Goal: Complete application form

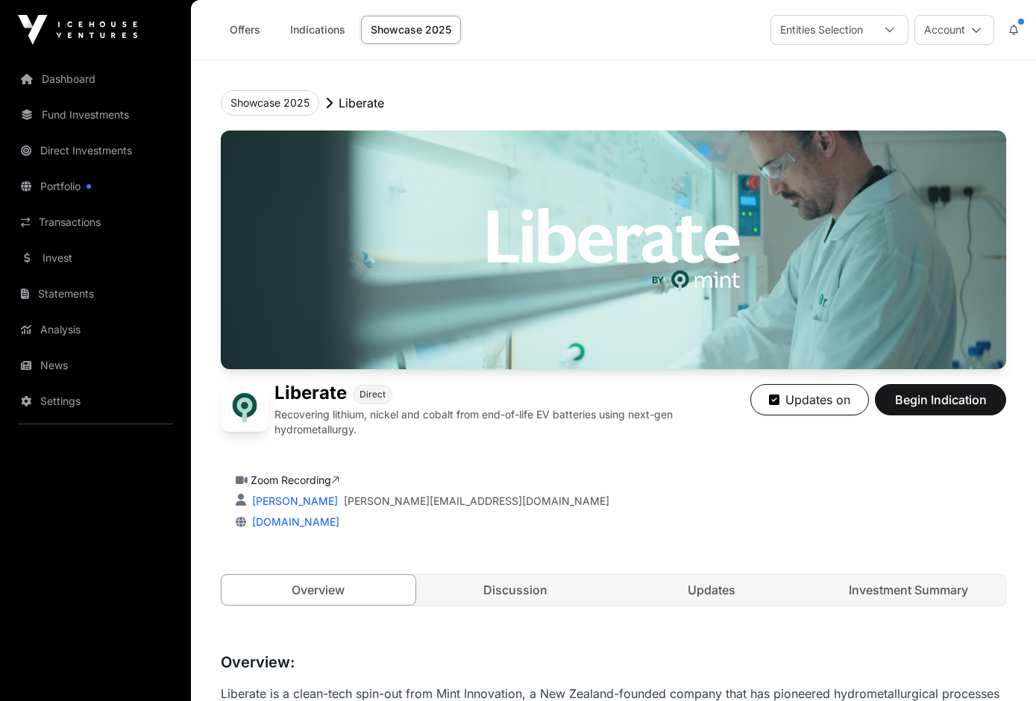
click at [899, 401] on span "Begin Indication" at bounding box center [940, 400] width 94 height 18
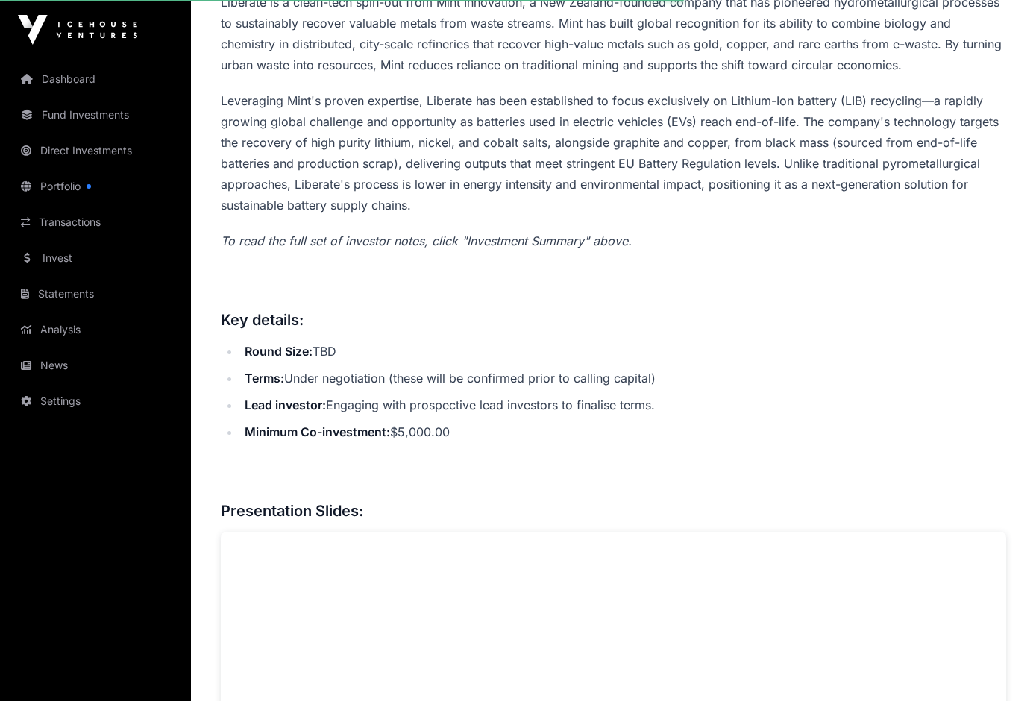
scroll to position [694, 0]
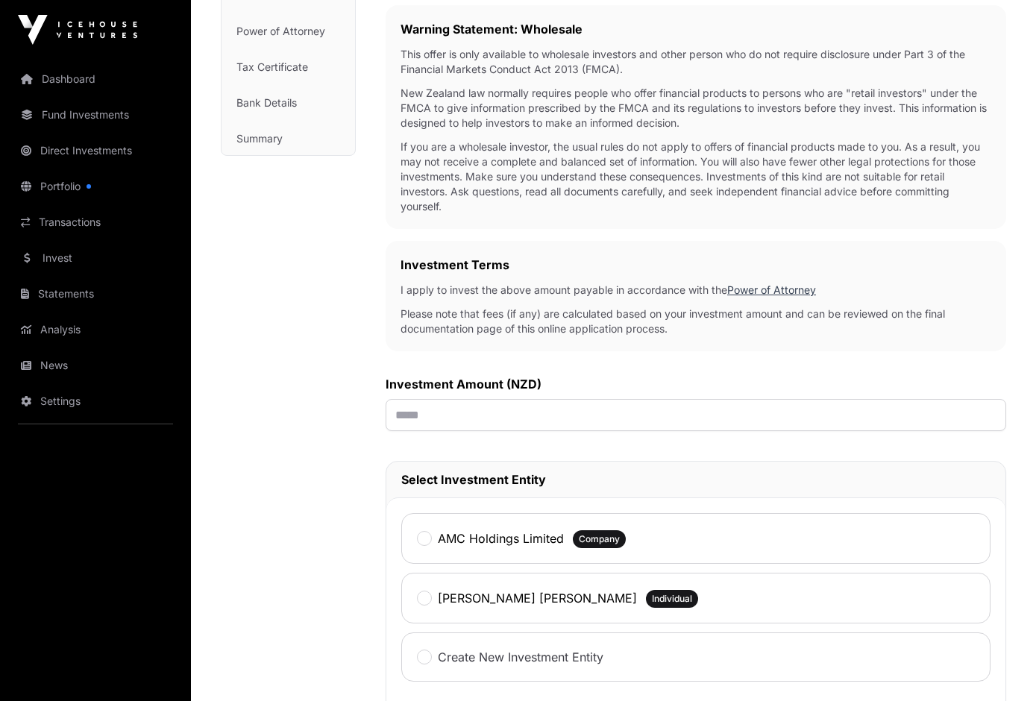
scroll to position [350, 0]
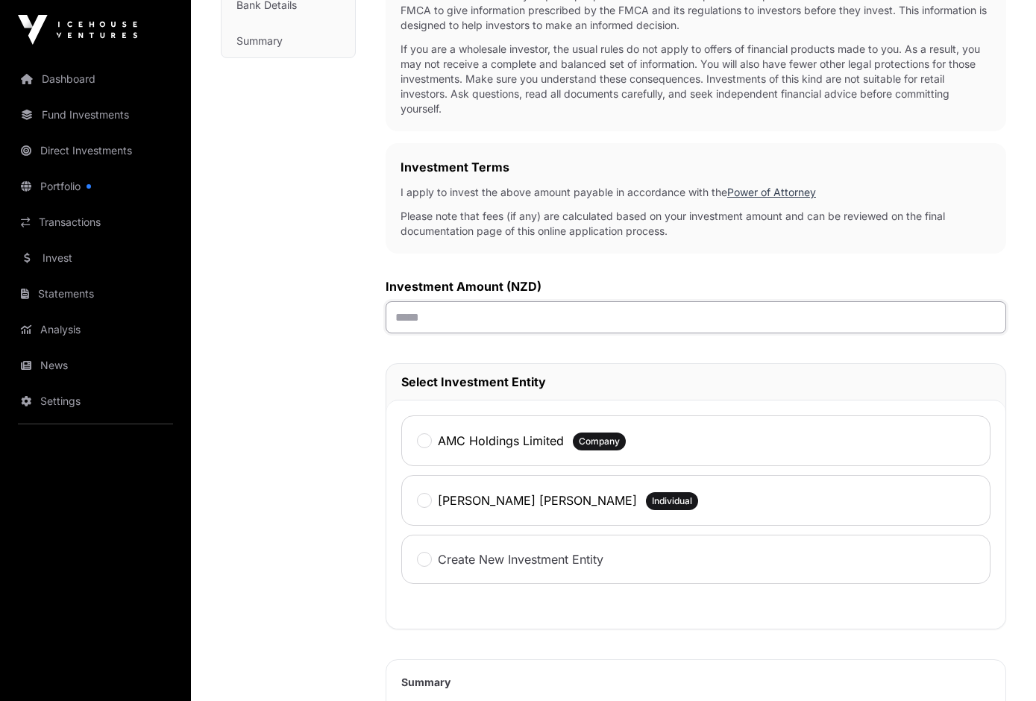
click at [410, 326] on input "text" at bounding box center [696, 317] width 620 height 32
type input "*******"
click at [518, 440] on label "AMC Holdings Limited" at bounding box center [501, 441] width 126 height 18
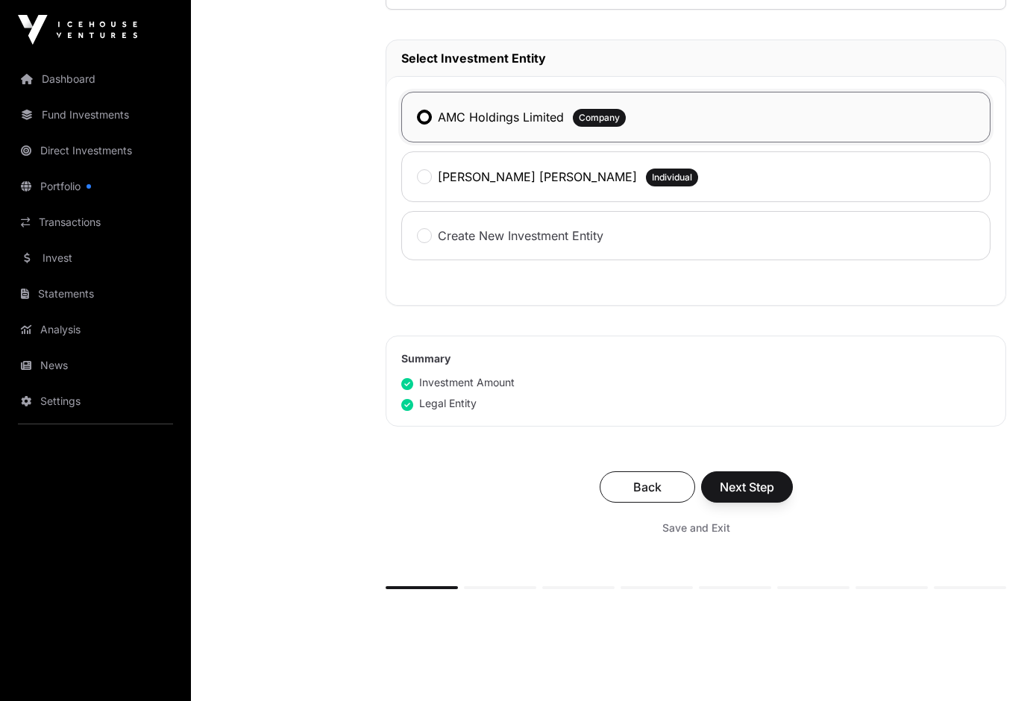
scroll to position [694, 0]
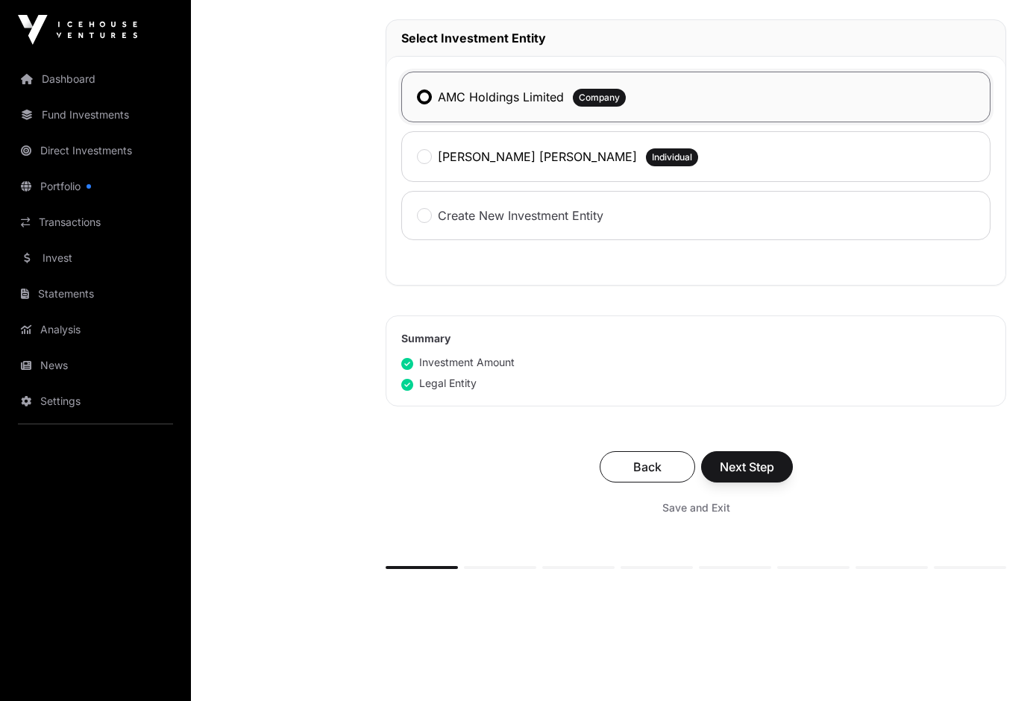
click at [741, 460] on span "Next Step" at bounding box center [747, 467] width 54 height 18
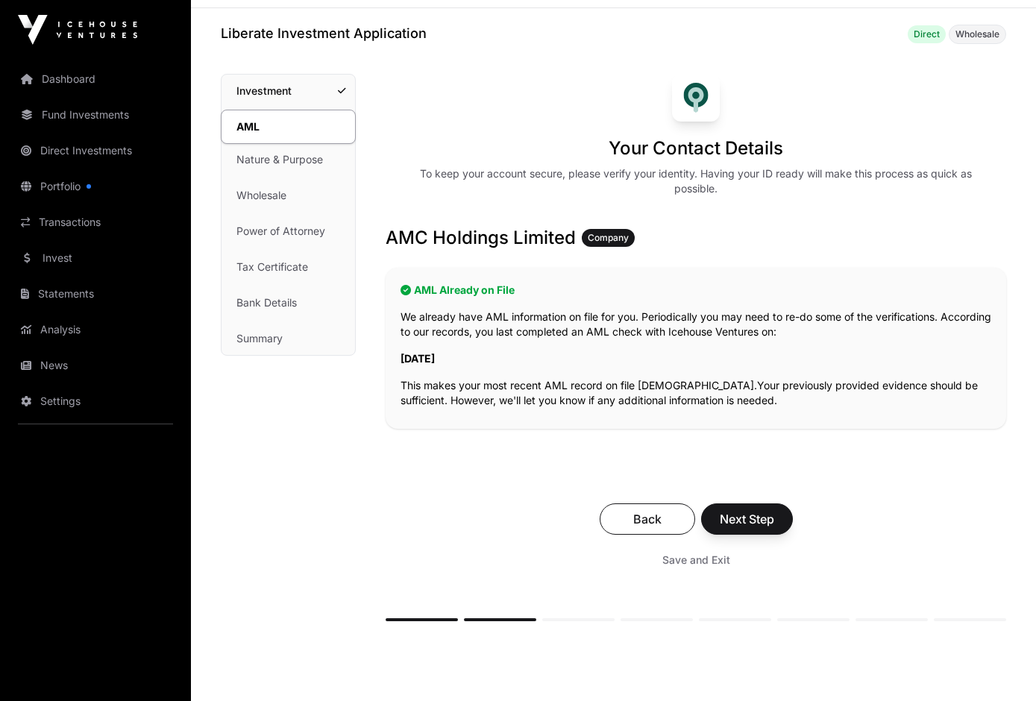
scroll to position [54, 0]
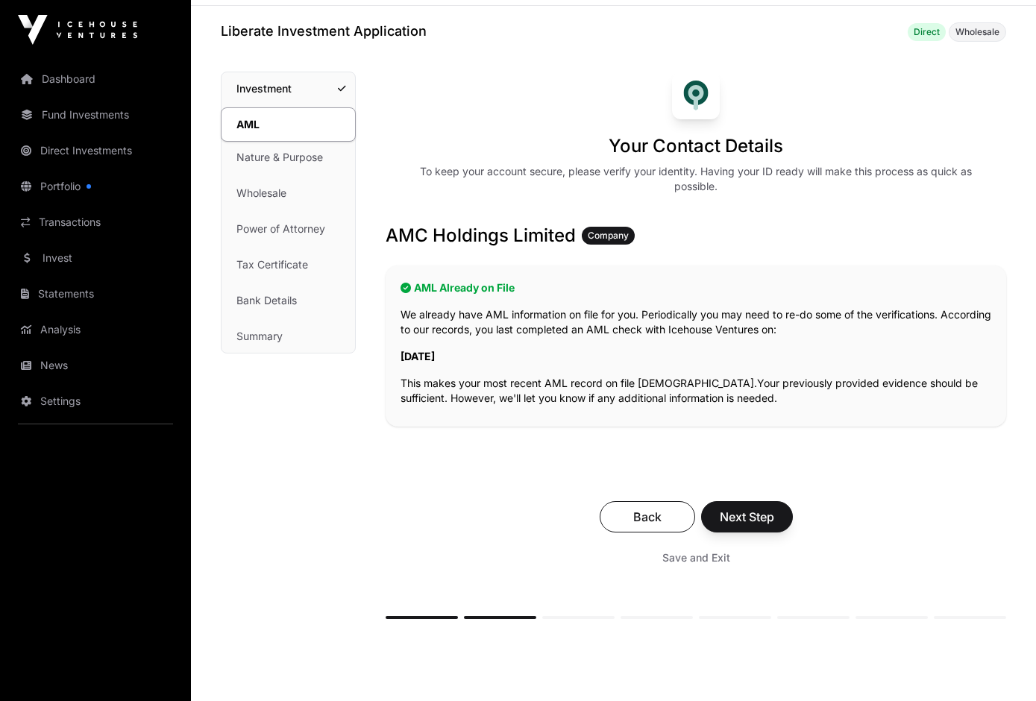
click at [748, 513] on span "Next Step" at bounding box center [747, 517] width 54 height 18
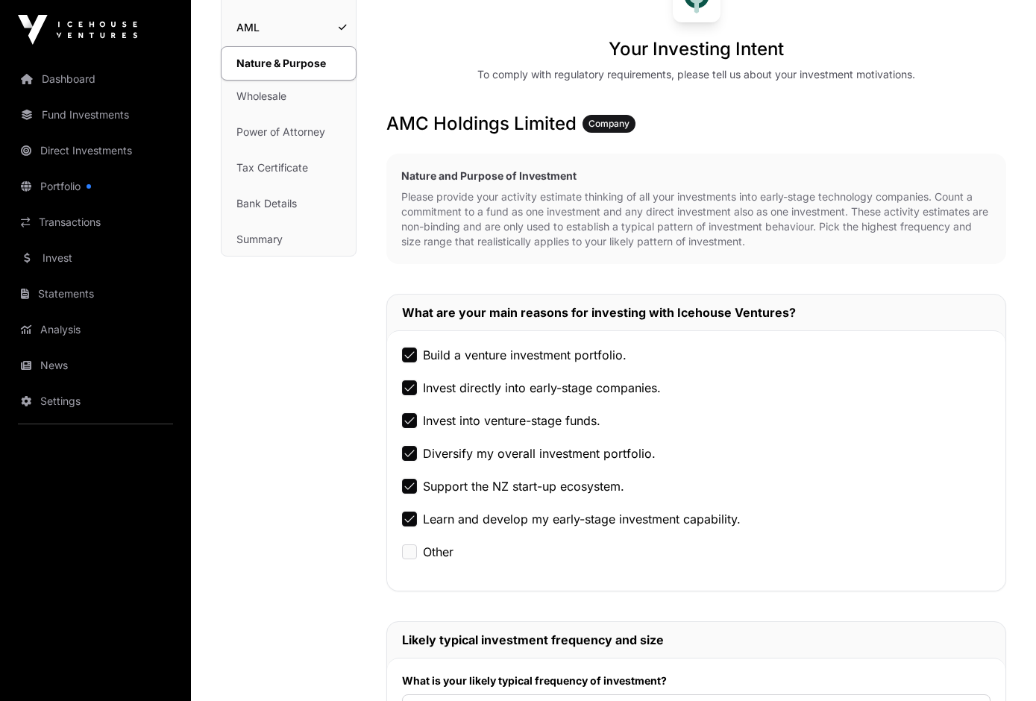
scroll to position [195, 0]
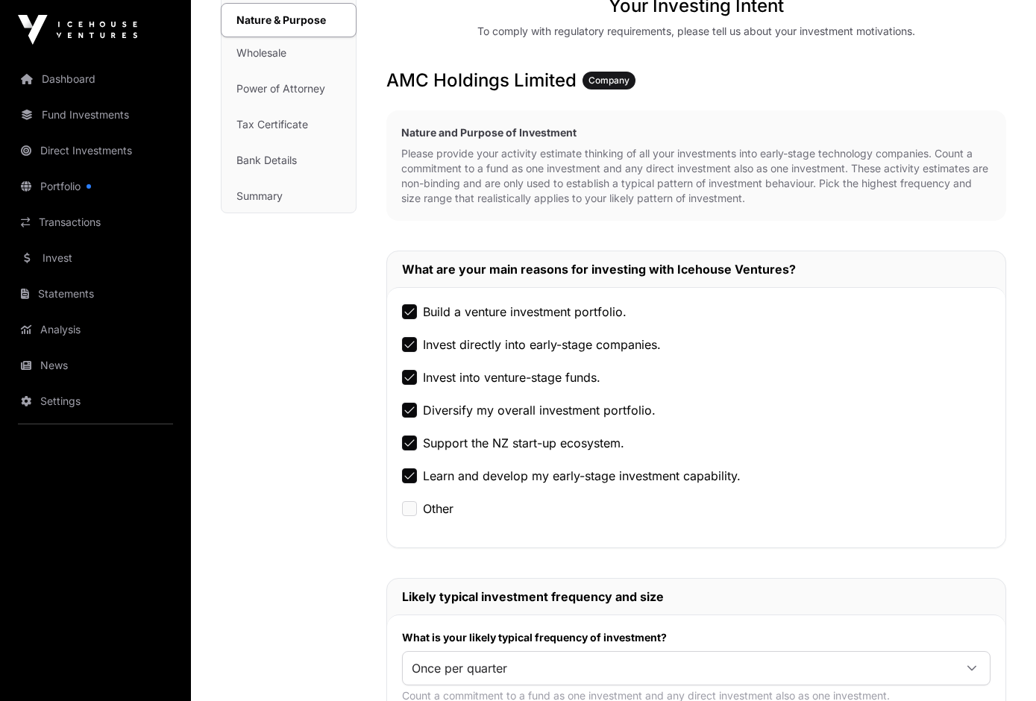
click at [559, 304] on label "Build a venture investment portfolio." at bounding box center [525, 312] width 204 height 18
click at [561, 383] on label "Invest into venture-stage funds." at bounding box center [511, 377] width 177 height 18
click at [559, 478] on label "Learn and develop my early-stage investment capability." at bounding box center [582, 476] width 318 height 18
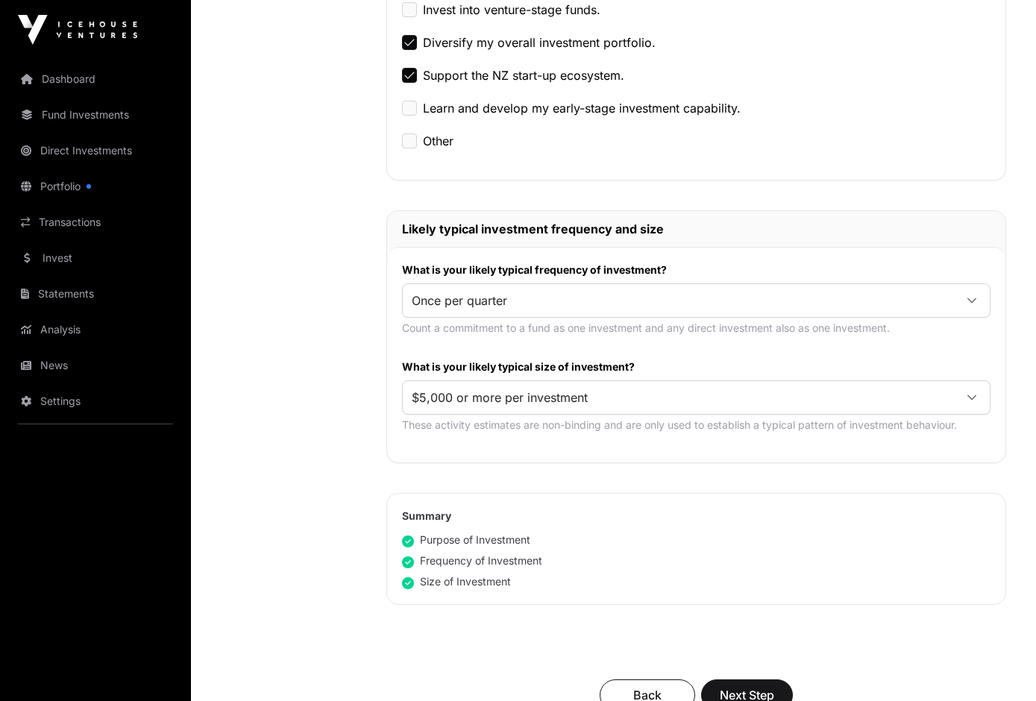
scroll to position [613, 0]
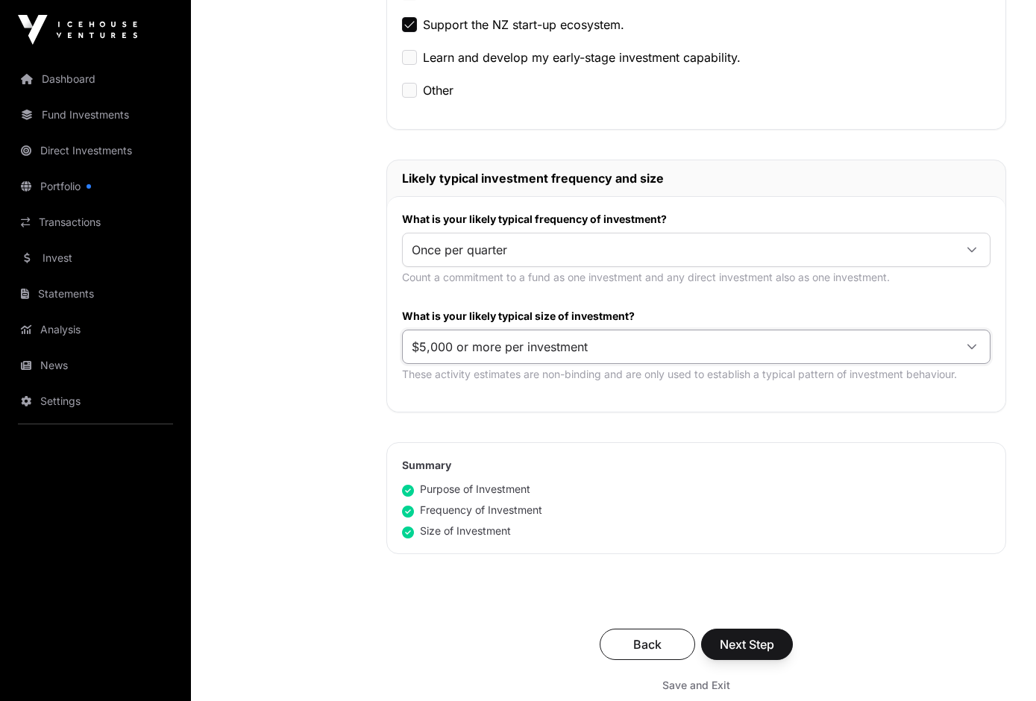
click at [624, 348] on span "$5,000 or more per investment" at bounding box center [678, 346] width 551 height 27
click at [611, 374] on li "$5,000 or more per investment" at bounding box center [696, 380] width 581 height 24
click at [736, 647] on span "Next Step" at bounding box center [747, 644] width 54 height 18
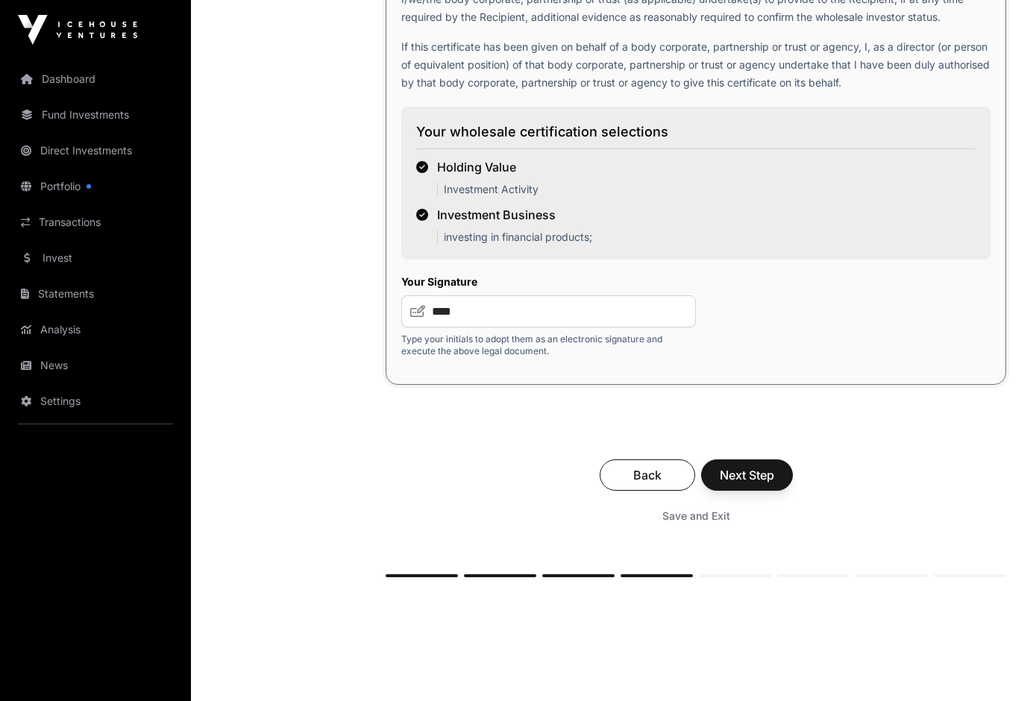
scroll to position [2829, 0]
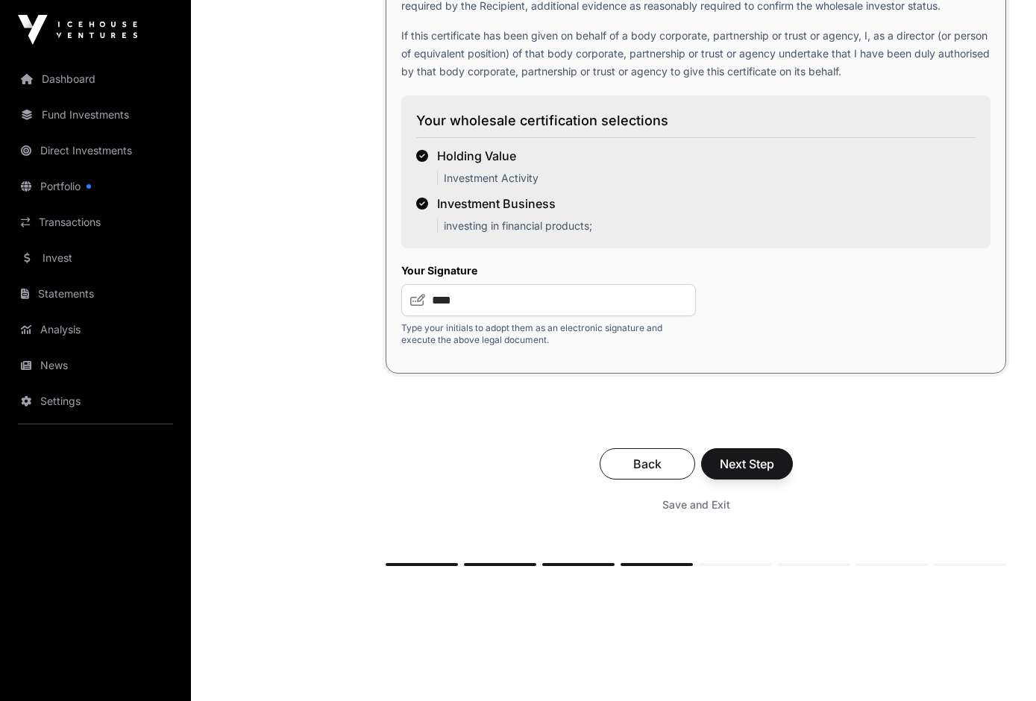
click at [743, 473] on span "Next Step" at bounding box center [747, 464] width 54 height 18
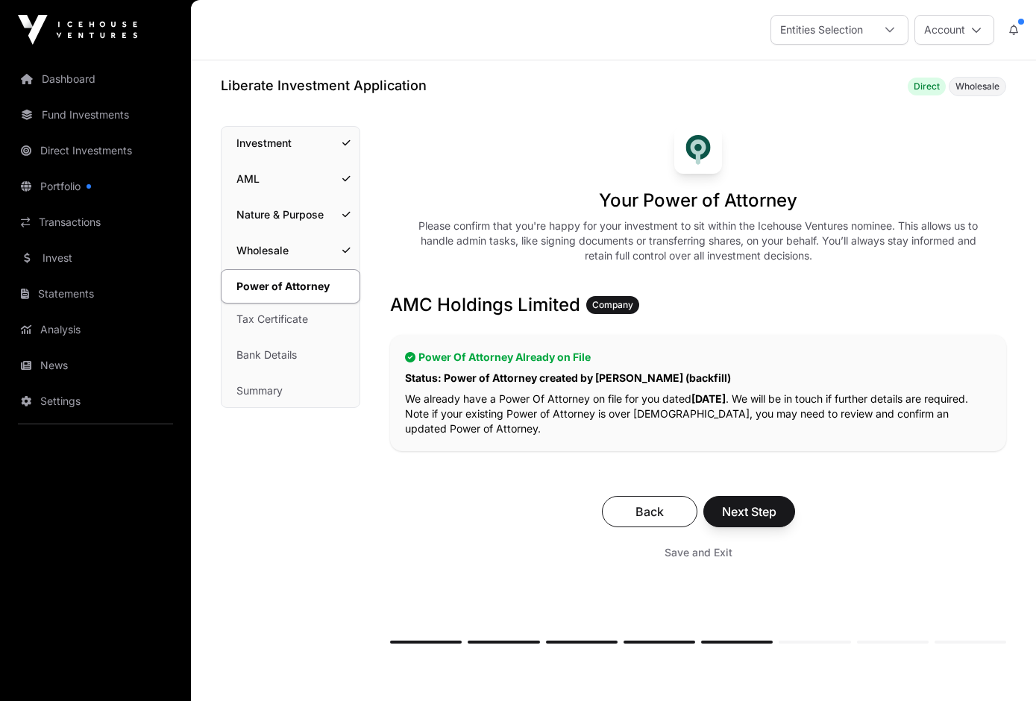
click at [748, 503] on span "Next Step" at bounding box center [749, 512] width 54 height 18
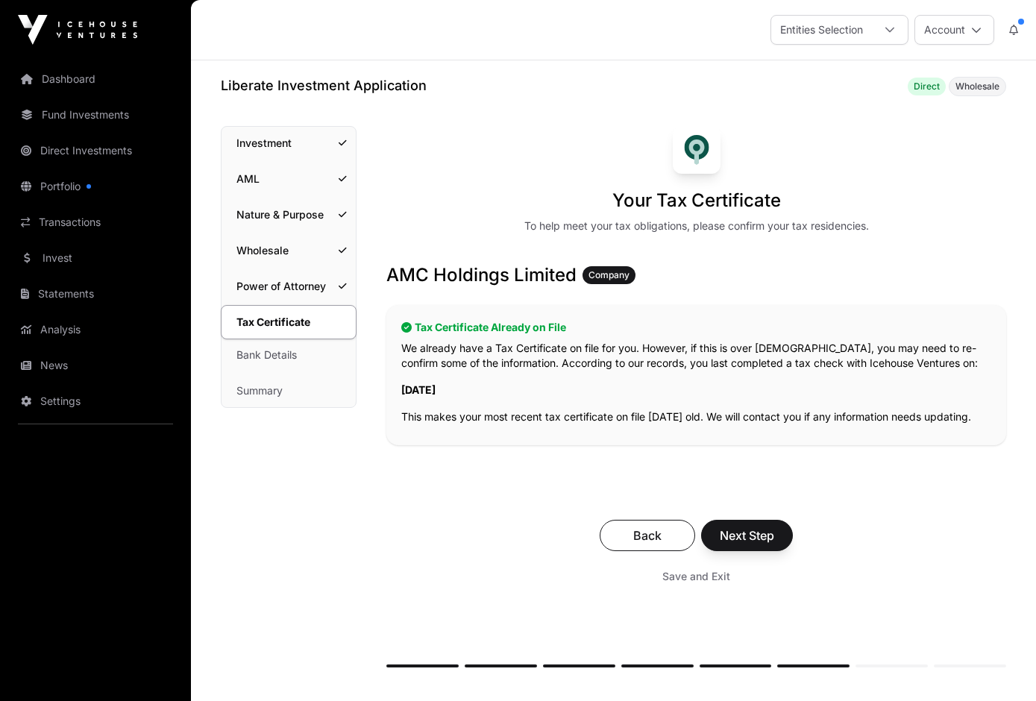
click at [770, 544] on span "Next Step" at bounding box center [747, 535] width 54 height 18
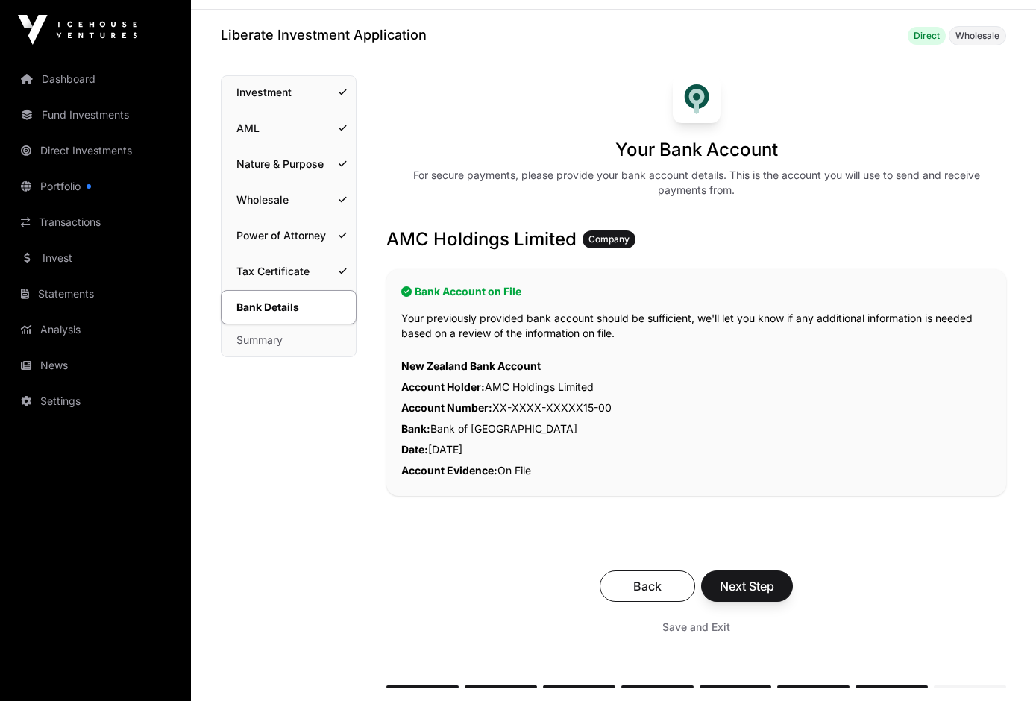
scroll to position [55, 0]
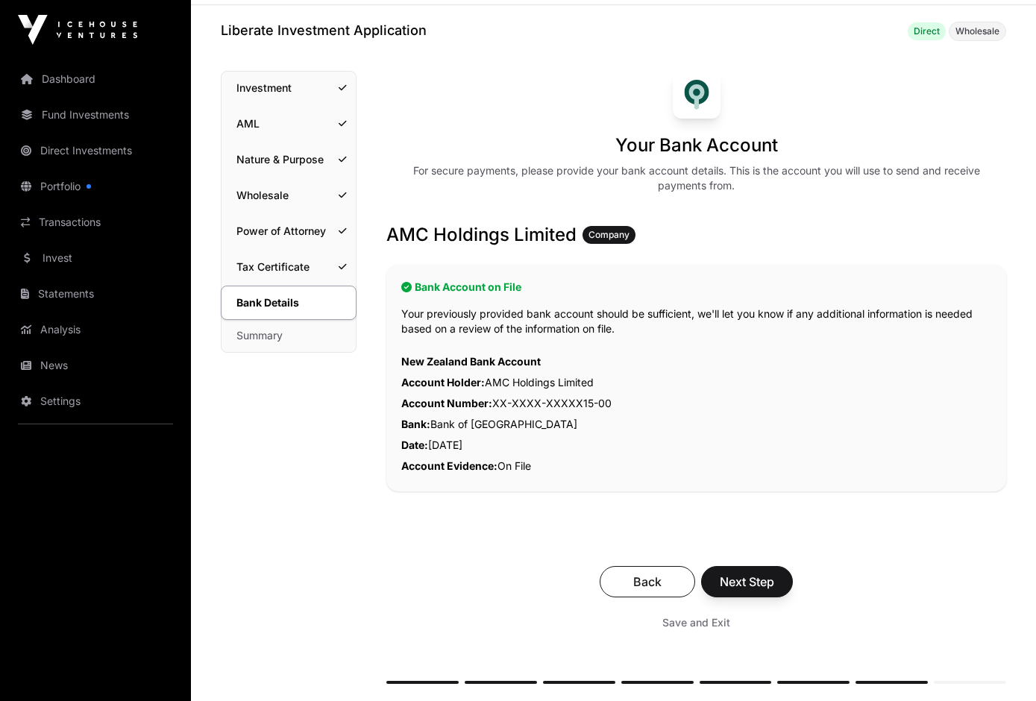
click at [770, 569] on button "Next Step" at bounding box center [747, 581] width 92 height 31
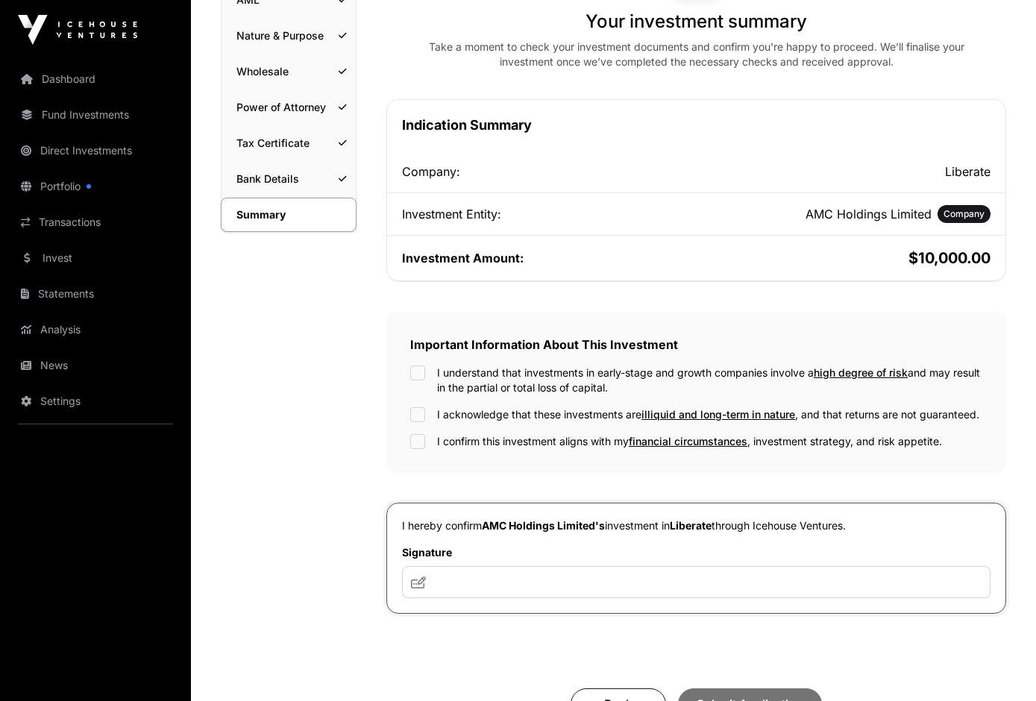
scroll to position [188, 0]
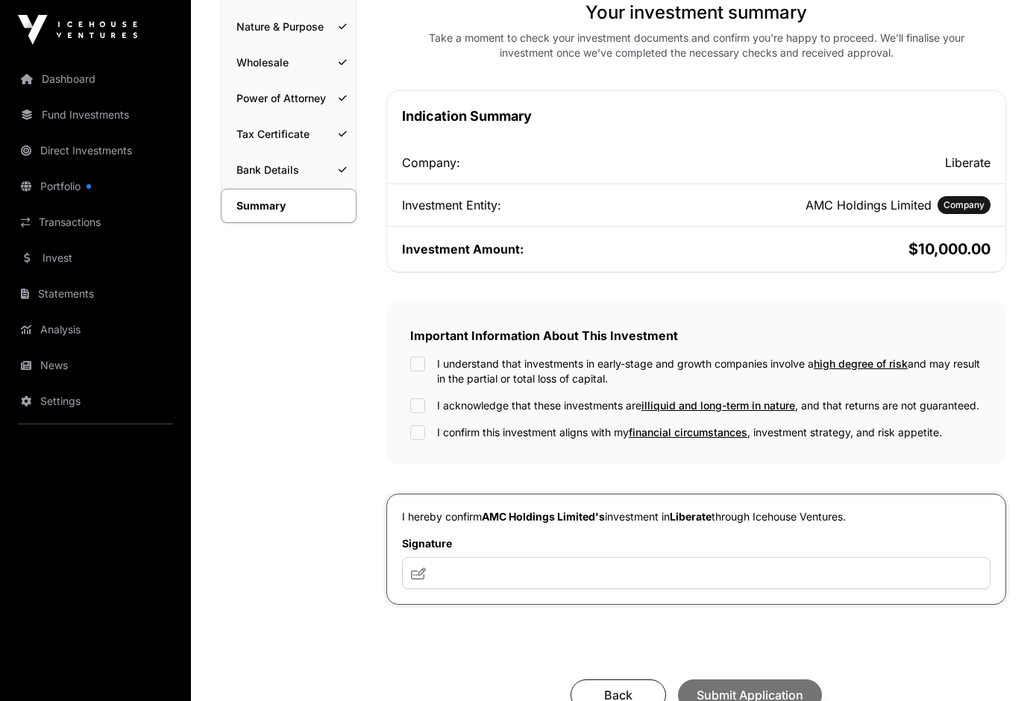
click at [435, 369] on div "I understand that investments in early-stage and growth companies involve a hig…" at bounding box center [696, 371] width 572 height 30
click at [423, 371] on div "I understand that investments in early-stage and growth companies involve a hig…" at bounding box center [696, 371] width 572 height 30
click at [423, 397] on div "I understand that investments in early-stage and growth companies involve a hig…" at bounding box center [696, 398] width 572 height 84
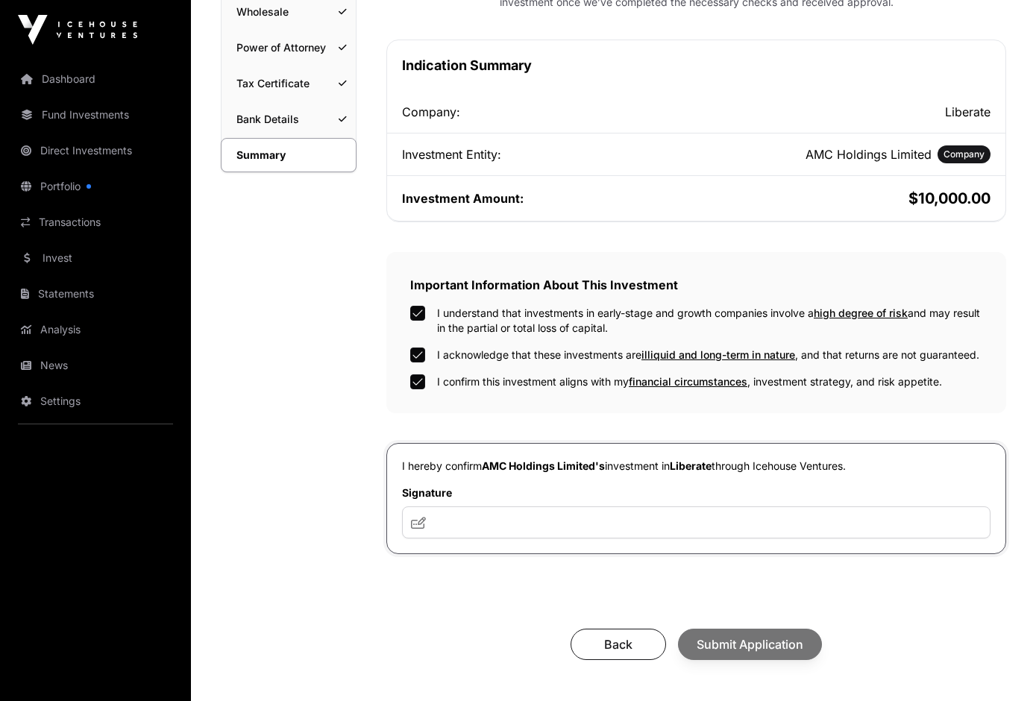
scroll to position [290, 0]
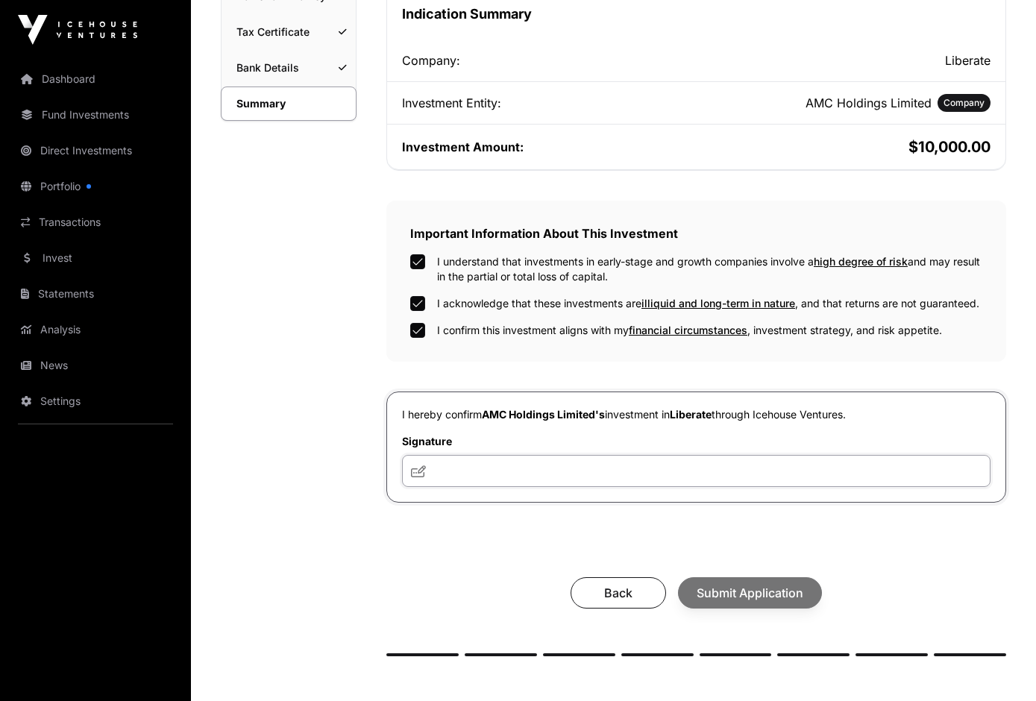
click at [507, 469] on input "text" at bounding box center [696, 471] width 588 height 32
type input "******"
click at [712, 582] on button "Submit Application" at bounding box center [750, 592] width 144 height 31
